Goal: Task Accomplishment & Management: Complete application form

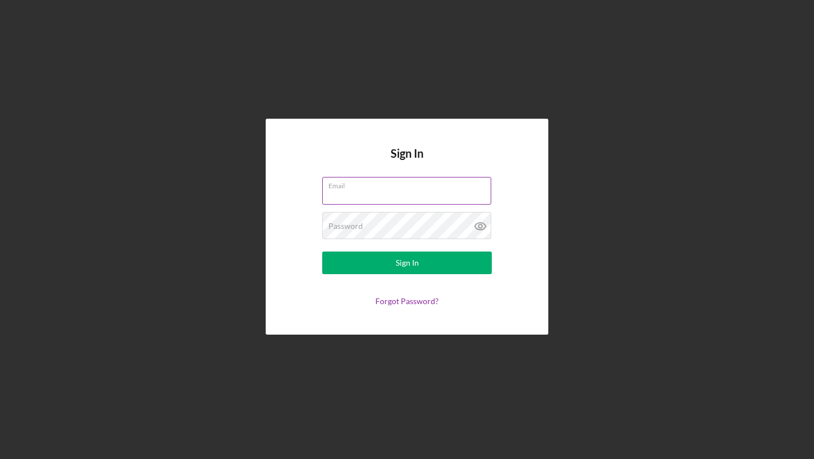
click at [386, 195] on input "Email" at bounding box center [406, 190] width 169 height 27
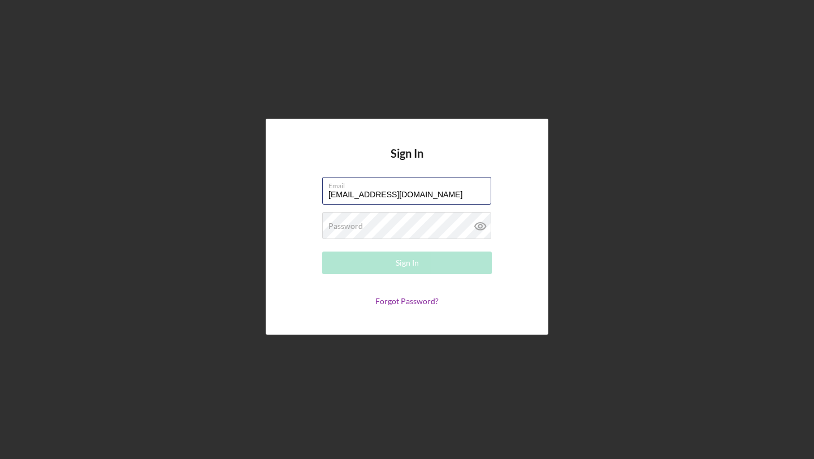
type input "[EMAIL_ADDRESS][DOMAIN_NAME]"
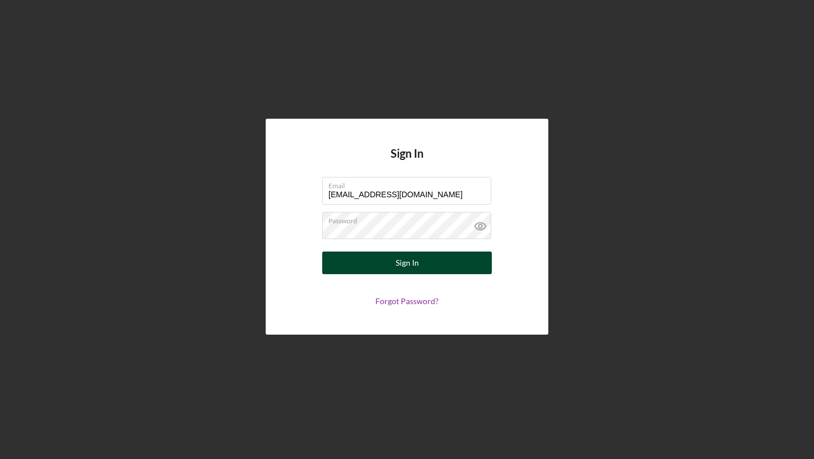
click at [348, 267] on button "Sign In" at bounding box center [407, 263] width 170 height 23
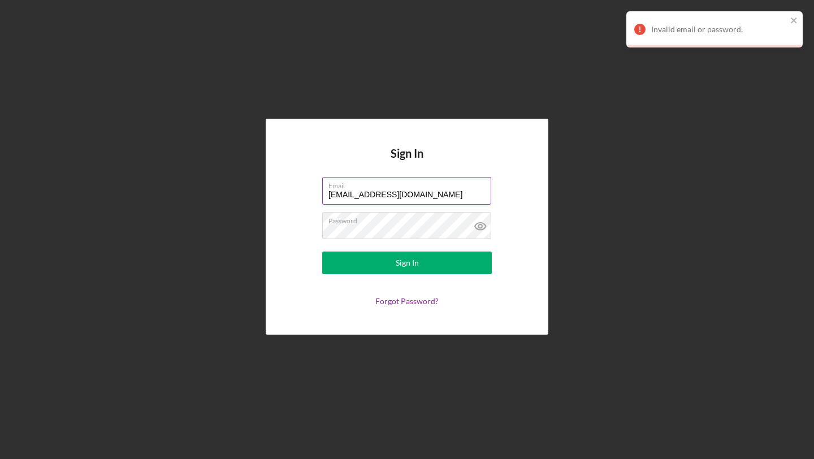
click at [401, 199] on input "[EMAIL_ADDRESS][DOMAIN_NAME]" at bounding box center [406, 190] width 169 height 27
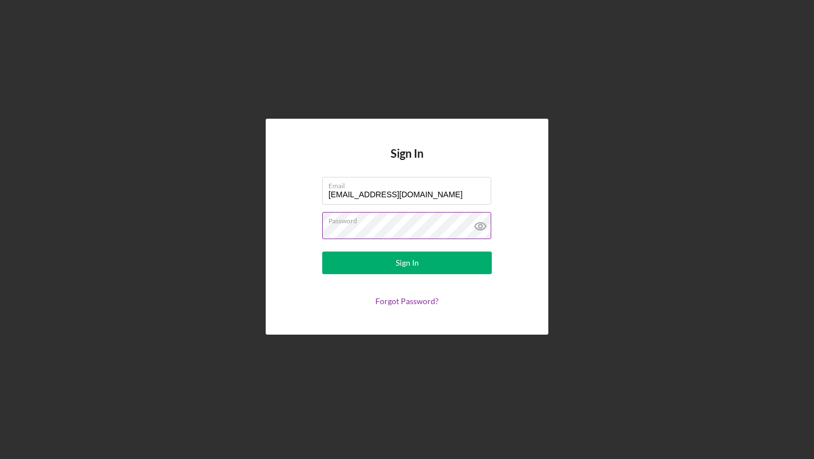
click at [413, 223] on label "Password" at bounding box center [410, 219] width 163 height 12
click at [322, 252] on button "Sign In" at bounding box center [407, 263] width 170 height 23
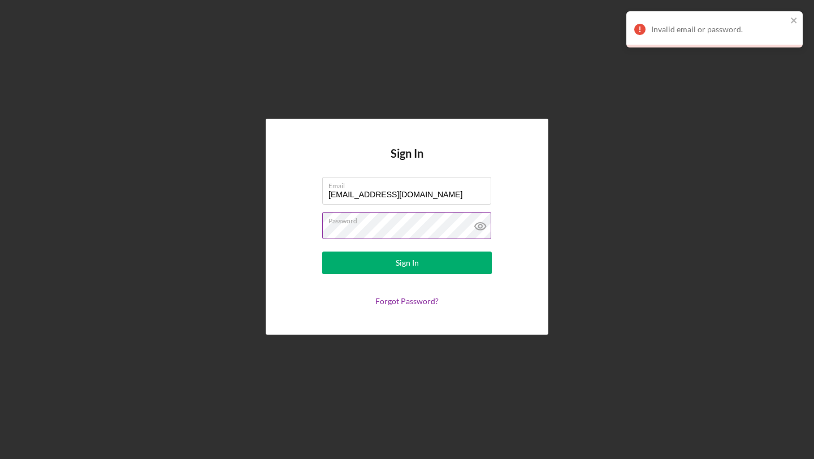
click at [481, 227] on icon at bounding box center [481, 226] width 28 height 28
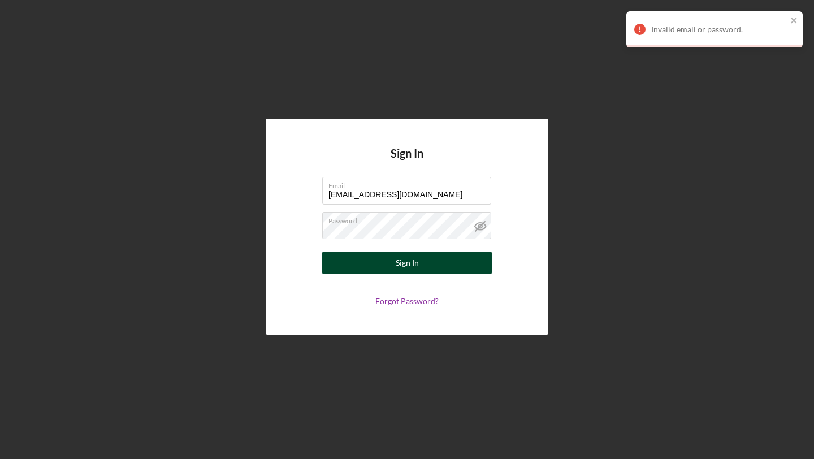
click at [398, 265] on div "Sign In" at bounding box center [407, 263] width 23 height 23
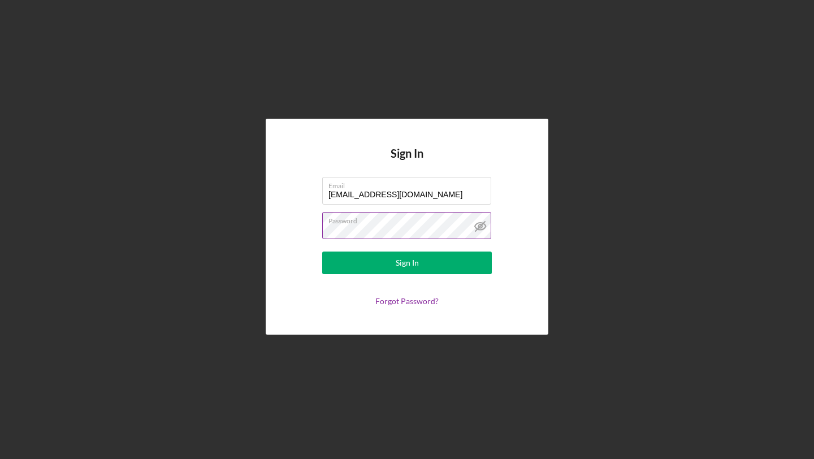
click at [322, 252] on button "Sign In" at bounding box center [407, 263] width 170 height 23
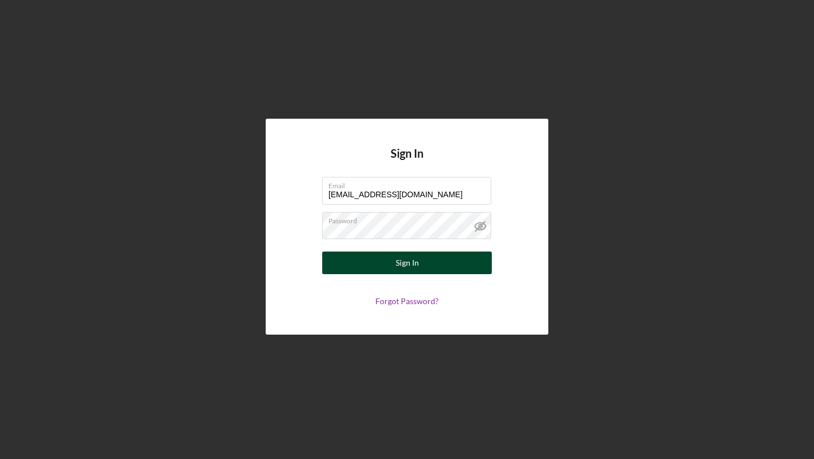
click at [409, 268] on div "Sign In" at bounding box center [407, 263] width 23 height 23
click at [431, 262] on button "Sign In" at bounding box center [407, 263] width 170 height 23
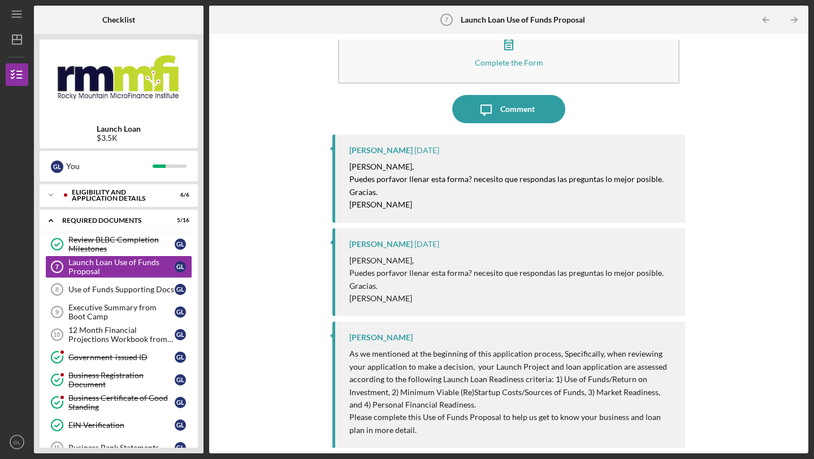
scroll to position [41, 0]
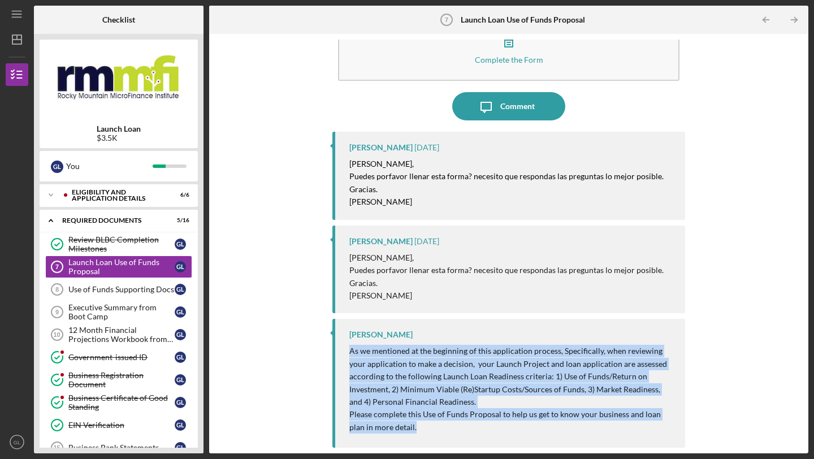
drag, startPoint x: 408, startPoint y: 426, endPoint x: 347, endPoint y: 355, distance: 93.5
click at [347, 355] on div "[PERSON_NAME] As we mentioned at the beginning of this application process, Spe…" at bounding box center [509, 383] width 353 height 129
copy div "As we mentioned at the beginning of this application process, Specifically, whe…"
click at [449, 422] on p "Please complete this Use of Funds Proposal to help us get to know your business…" at bounding box center [512, 420] width 325 height 25
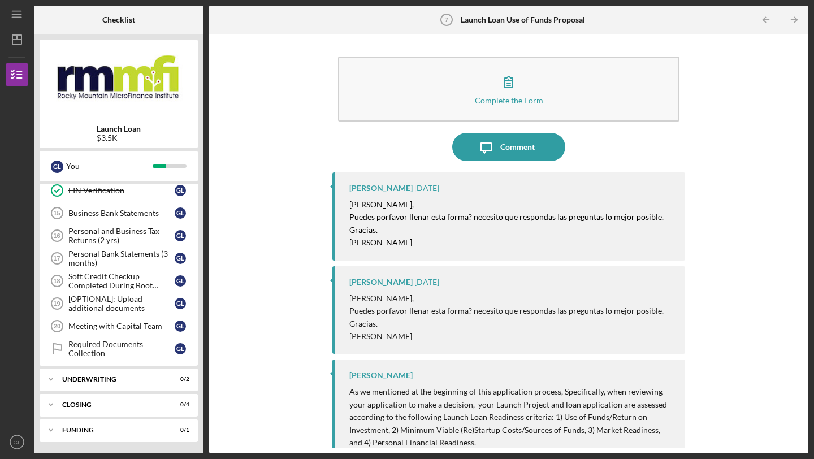
scroll to position [0, 0]
